Goal: Navigation & Orientation: Find specific page/section

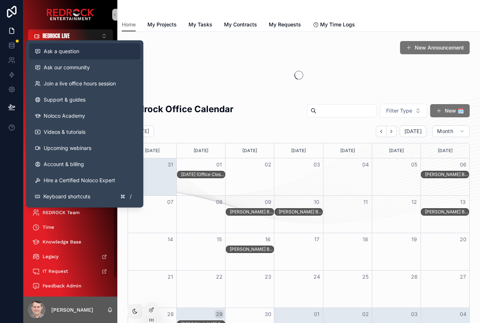
click at [56, 56] on button "Ask a question" at bounding box center [85, 51] width 112 height 16
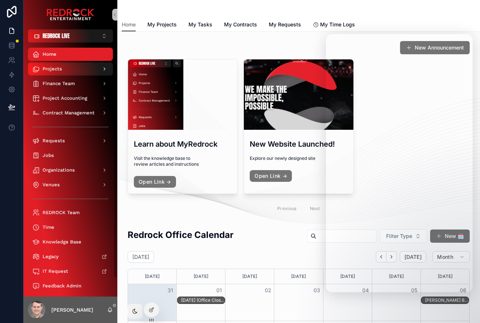
click at [57, 73] on div "Projects" at bounding box center [70, 69] width 76 height 12
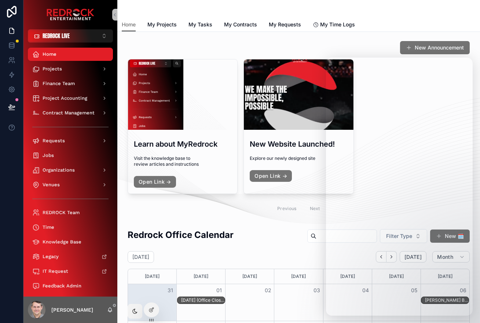
click at [414, 13] on div "scrollable content" at bounding box center [299, 9] width 354 height 18
click at [161, 24] on span "My Projects" at bounding box center [162, 24] width 29 height 7
